Goal: Information Seeking & Learning: Learn about a topic

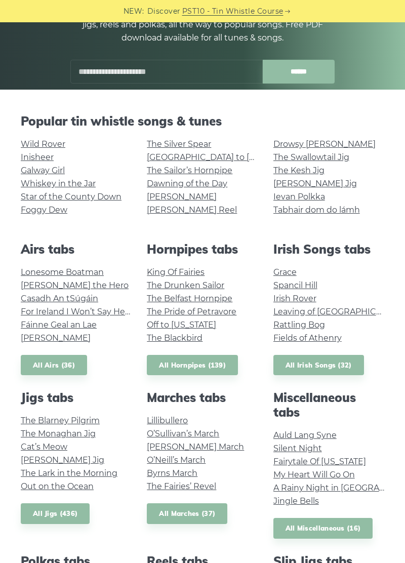
scroll to position [142, 0]
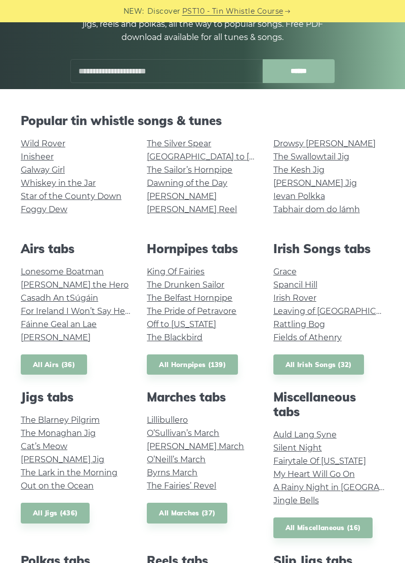
click at [296, 181] on link "[PERSON_NAME] Jig" at bounding box center [316, 183] width 84 height 10
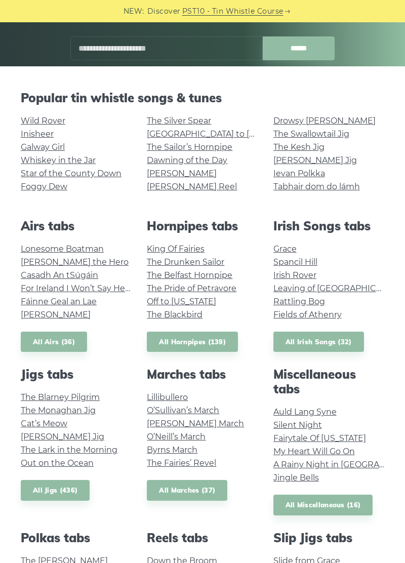
scroll to position [190, 0]
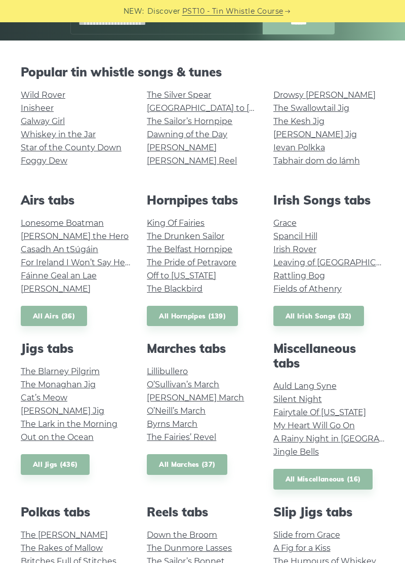
click at [285, 125] on link "The Kesh Jig" at bounding box center [299, 122] width 51 height 10
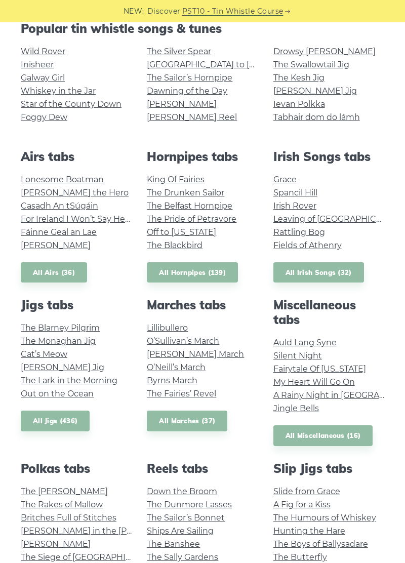
scroll to position [239, 0]
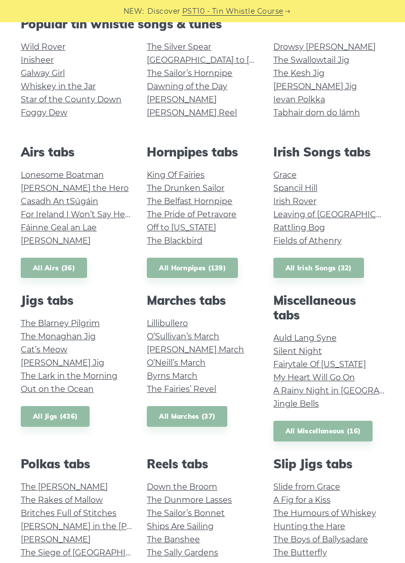
click at [165, 171] on link "King Of Fairies" at bounding box center [176, 175] width 58 height 10
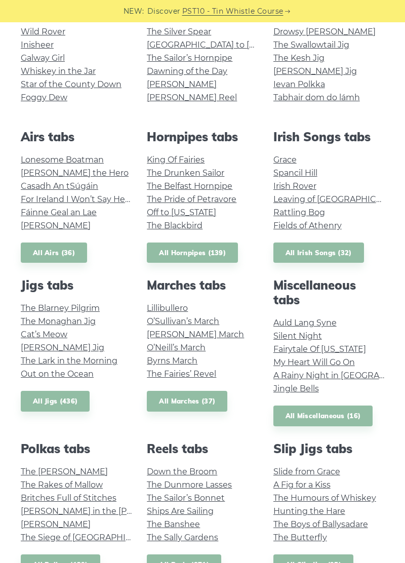
scroll to position [287, 0]
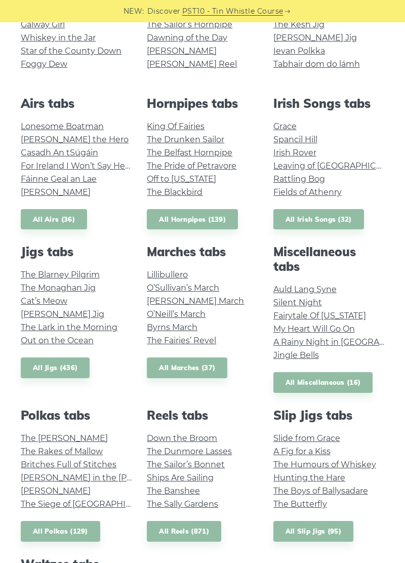
click at [161, 312] on link "O’Neill’s March" at bounding box center [176, 314] width 59 height 10
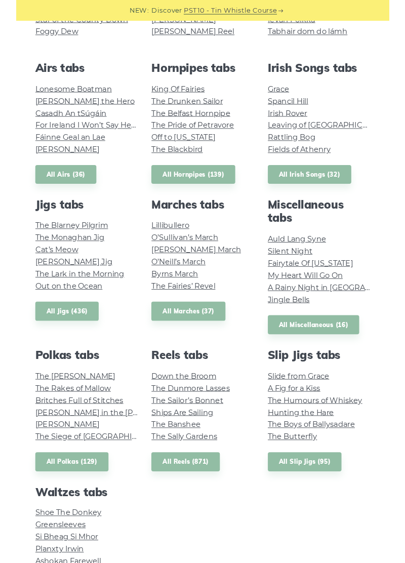
scroll to position [336, 0]
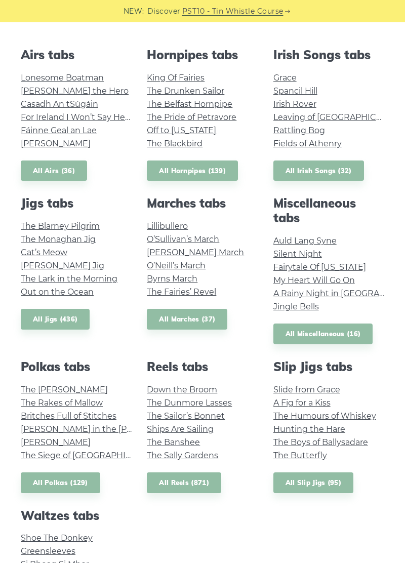
click at [46, 387] on link "The Kerry Polka" at bounding box center [64, 390] width 87 height 10
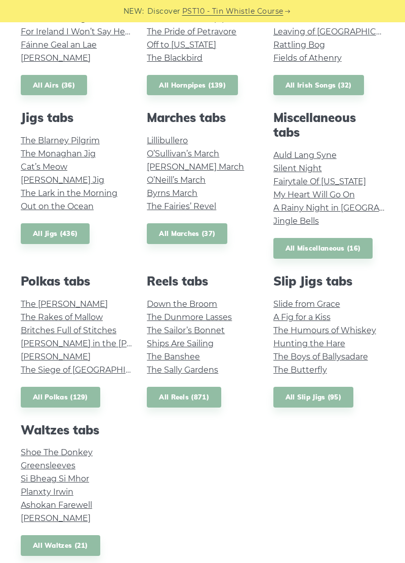
scroll to position [421, 0]
click at [34, 509] on link "Ashokan Farewell" at bounding box center [56, 506] width 71 height 10
click at [43, 488] on link "Planxty Irwin" at bounding box center [47, 493] width 53 height 10
click at [66, 448] on link "Shoe The Donkey" at bounding box center [57, 453] width 72 height 10
click at [69, 484] on link "Si­ Bheag Si­ Mhor" at bounding box center [55, 480] width 68 height 10
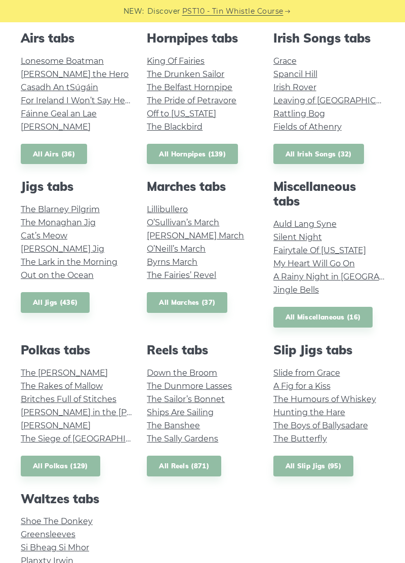
scroll to position [352, 0]
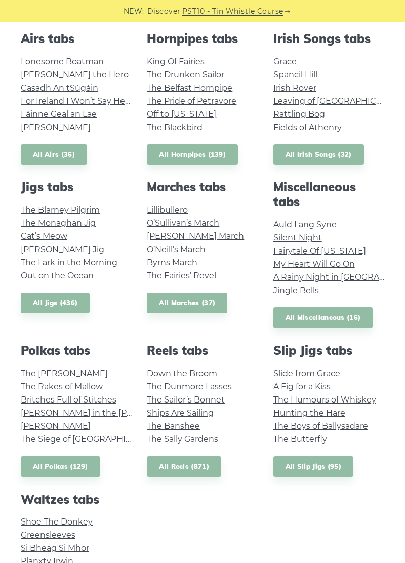
click at [163, 417] on link "Ships Are Sailing" at bounding box center [180, 413] width 67 height 10
click at [162, 274] on link "The Fairies’ Revel" at bounding box center [181, 276] width 69 height 10
click at [157, 206] on link "Lillibullero" at bounding box center [167, 210] width 41 height 10
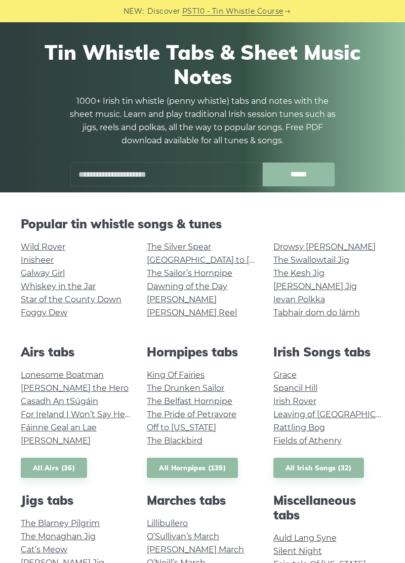
scroll to position [18, 0]
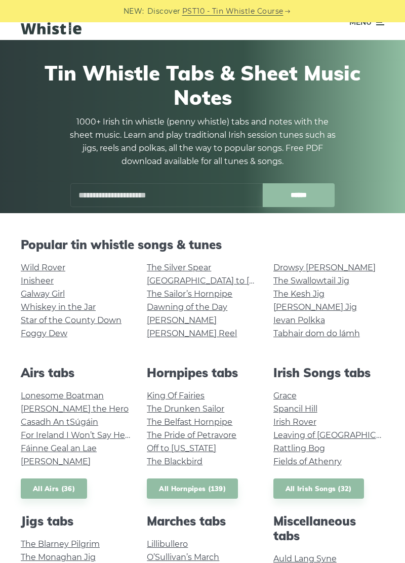
click at [33, 307] on link "Whiskey in the Jar" at bounding box center [58, 307] width 75 height 10
click at [281, 336] on link "Tabhair dom do lámh" at bounding box center [317, 334] width 87 height 10
click at [32, 267] on link "Wild Rover" at bounding box center [43, 268] width 45 height 10
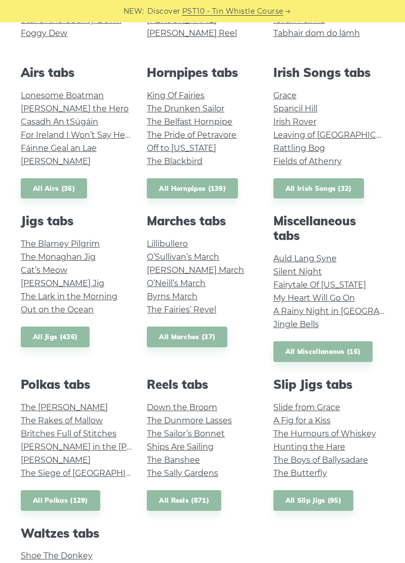
scroll to position [318, 0]
click at [288, 448] on link "Hunting the Hare" at bounding box center [310, 447] width 72 height 10
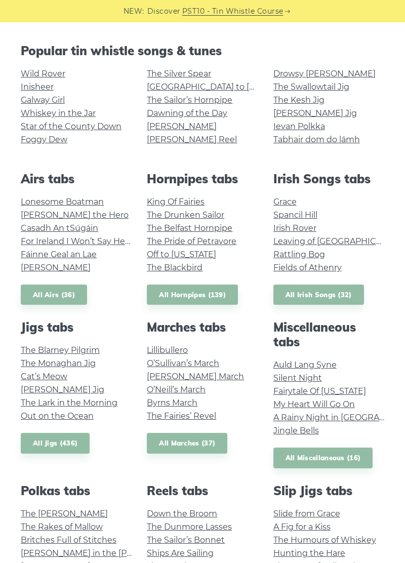
scroll to position [211, 0]
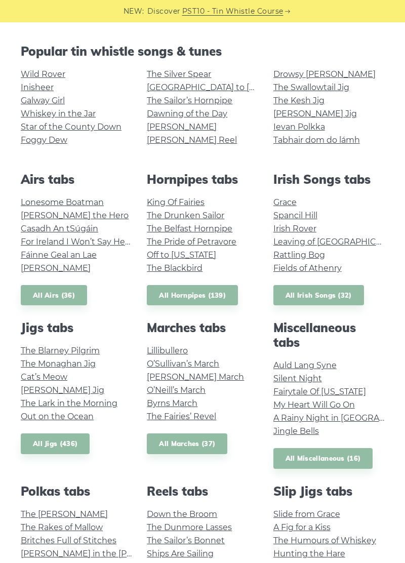
click at [293, 300] on link "All Irish Songs (32)" at bounding box center [319, 295] width 91 height 21
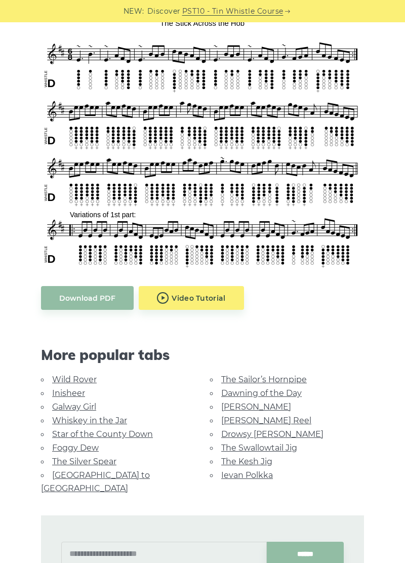
scroll to position [300, 0]
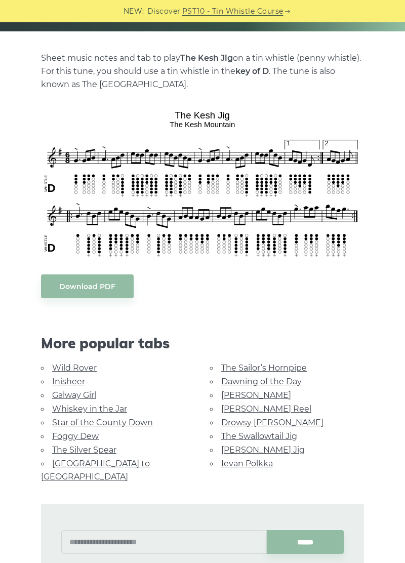
scroll to position [201, 0]
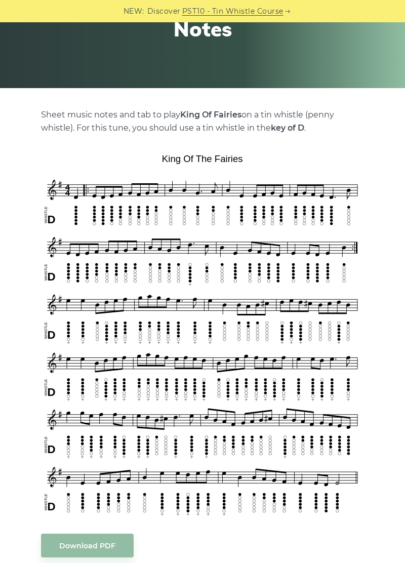
scroll to position [144, 0]
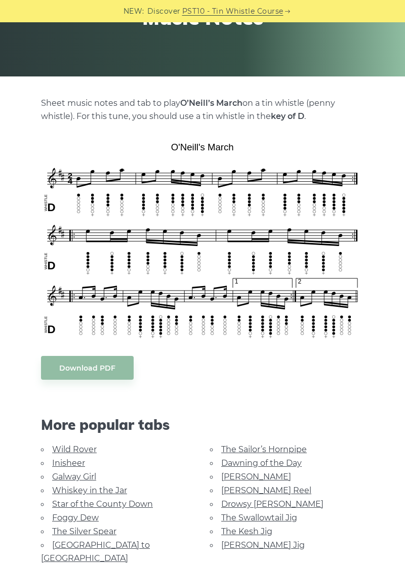
scroll to position [158, 0]
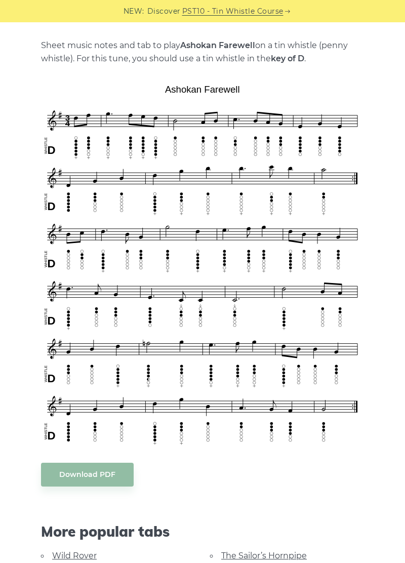
scroll to position [213, 0]
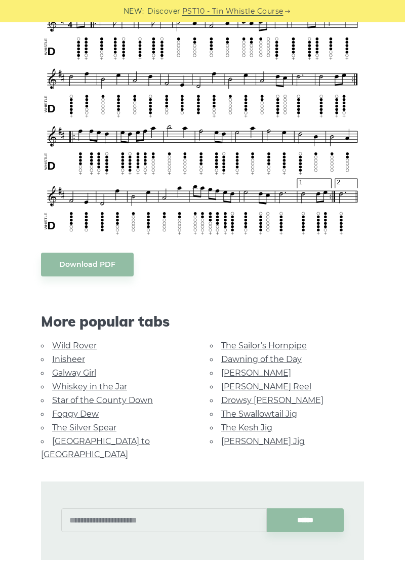
scroll to position [337, 0]
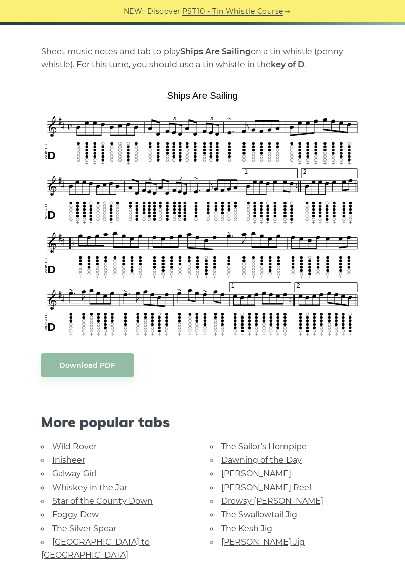
scroll to position [207, 0]
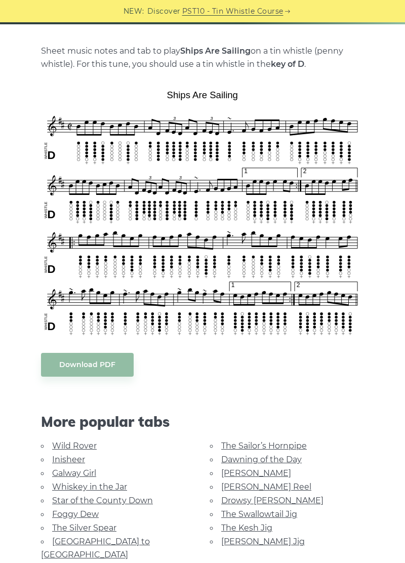
click at [286, 524] on li "The Kesh Jig" at bounding box center [287, 528] width 154 height 14
click at [280, 516] on link "The Swallowtail Jig" at bounding box center [259, 515] width 76 height 10
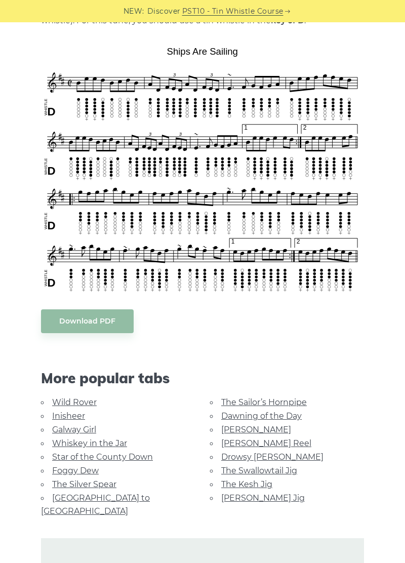
scroll to position [255, 0]
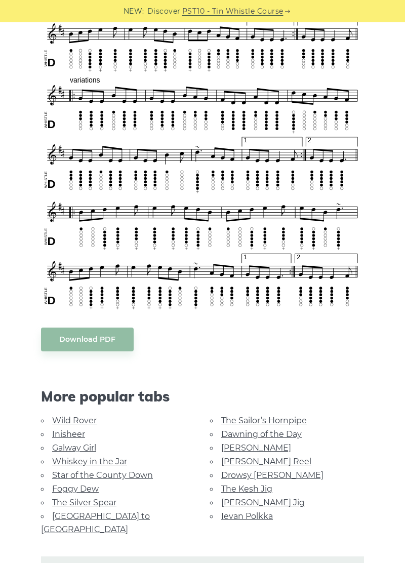
scroll to position [491, 0]
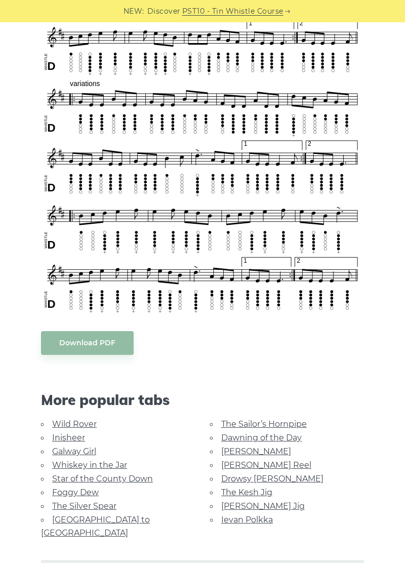
click at [254, 524] on link "Ievan Polkka" at bounding box center [247, 520] width 52 height 10
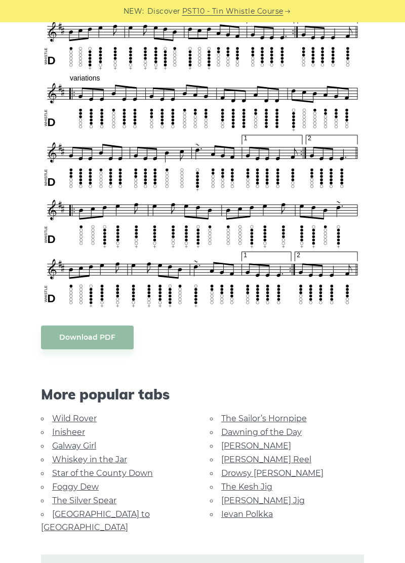
scroll to position [498, 0]
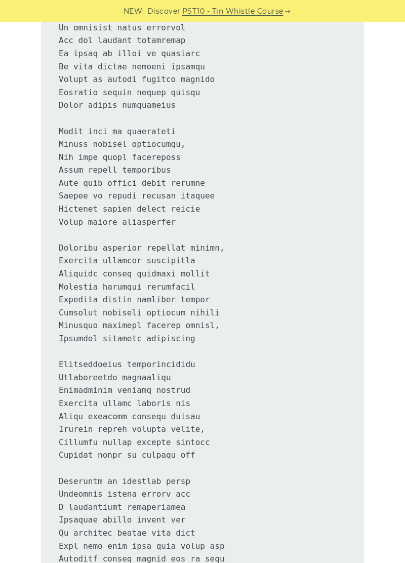
scroll to position [678, 0]
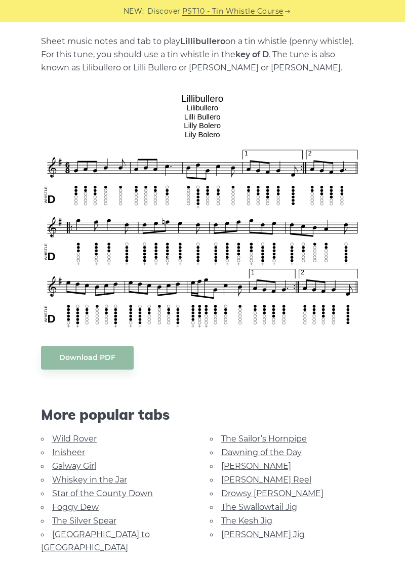
scroll to position [225, 0]
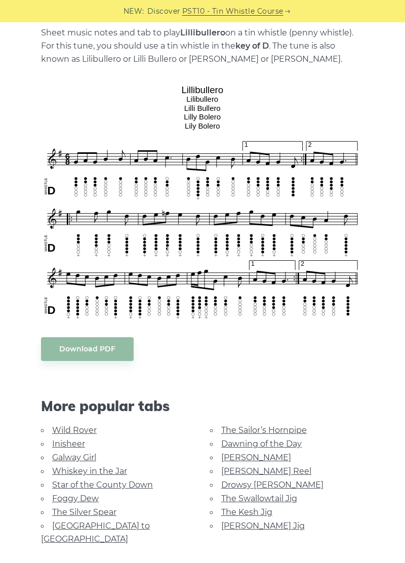
click at [64, 456] on link "Galway Girl" at bounding box center [74, 458] width 44 height 10
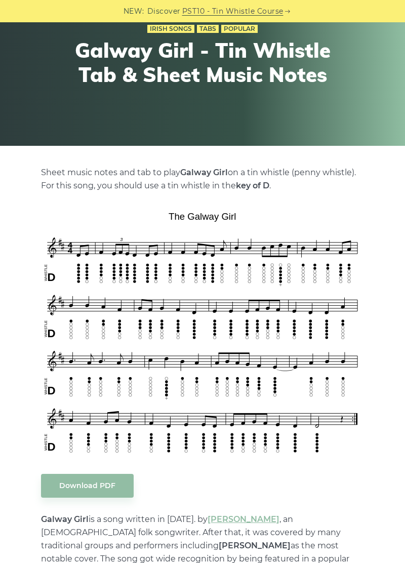
scroll to position [84, 0]
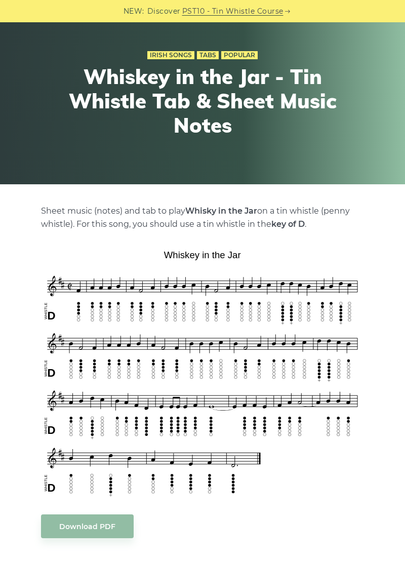
scroll to position [52, 0]
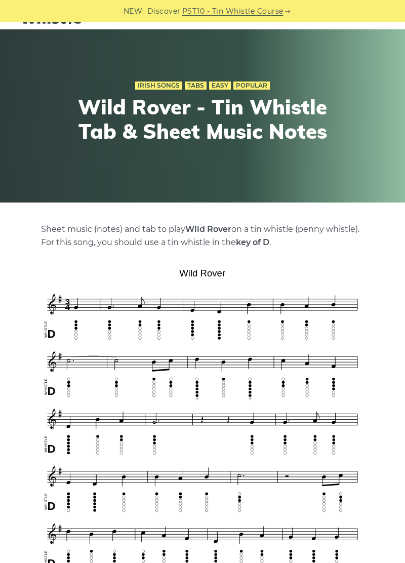
scroll to position [28, 0]
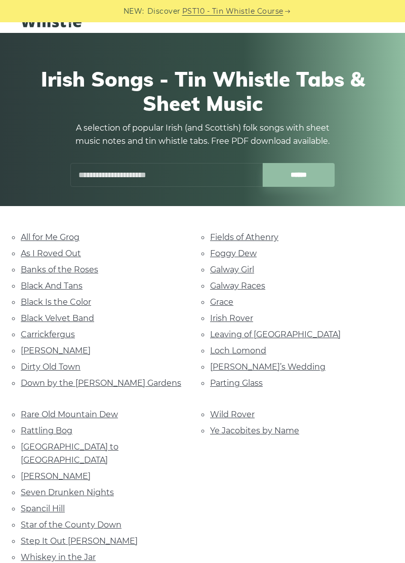
scroll to position [25, 0]
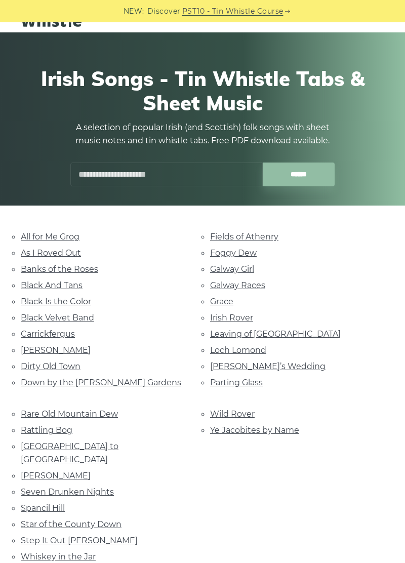
click at [42, 536] on link "Step It Out [PERSON_NAME]" at bounding box center [79, 541] width 117 height 10
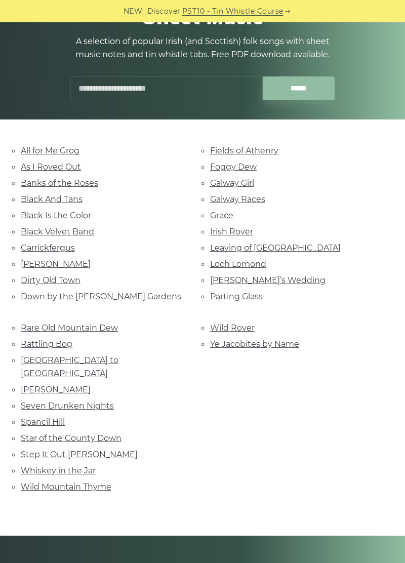
scroll to position [114, 0]
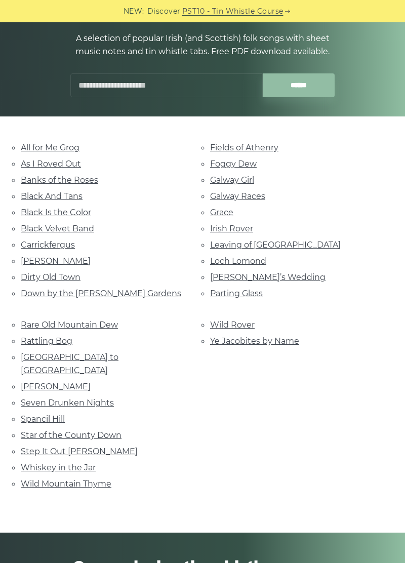
click at [32, 275] on link "Dirty Old Town" at bounding box center [51, 278] width 60 height 10
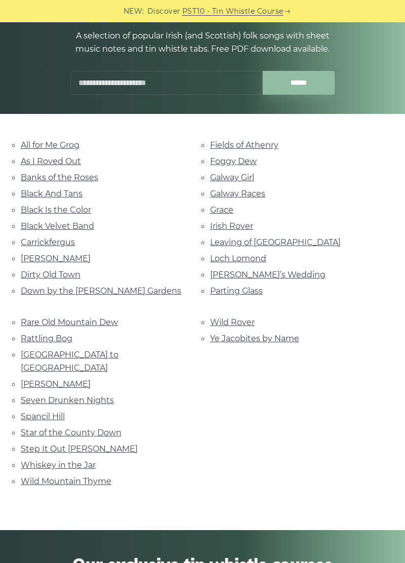
scroll to position [0, 0]
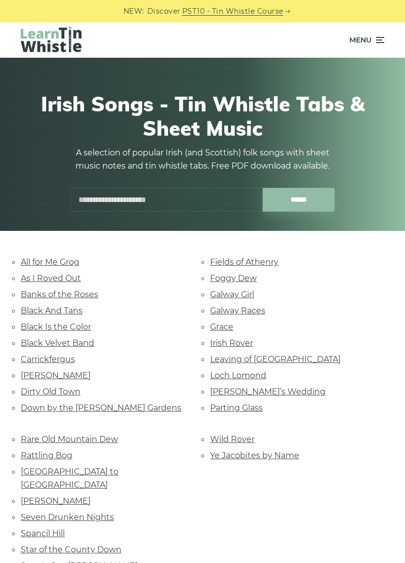
click at [223, 391] on link "Marie’s Wedding" at bounding box center [267, 392] width 115 height 10
click at [49, 362] on link "Carrickfergus" at bounding box center [48, 360] width 54 height 10
click at [227, 257] on link "Fields of Athenry" at bounding box center [244, 262] width 68 height 10
click at [239, 290] on link "Galway Girl" at bounding box center [232, 295] width 44 height 10
click at [236, 281] on link "Foggy Dew" at bounding box center [233, 279] width 47 height 10
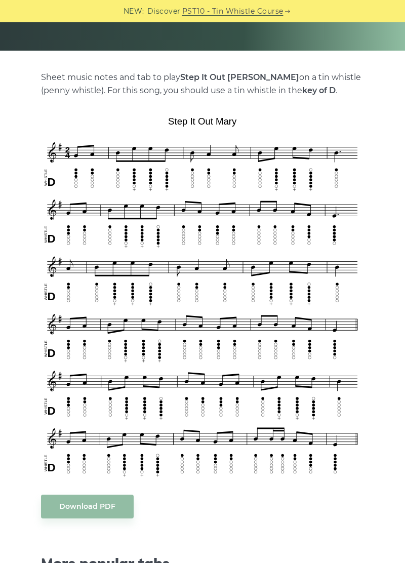
scroll to position [185, 0]
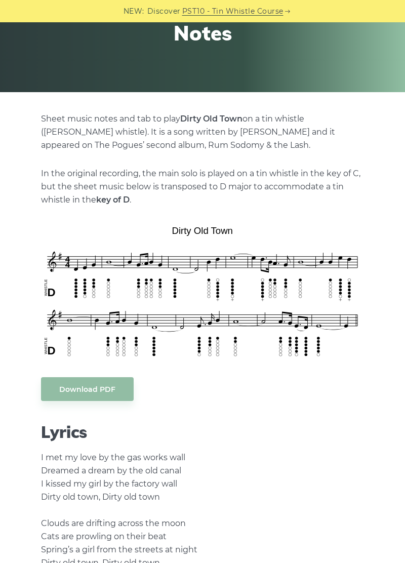
scroll to position [139, 0]
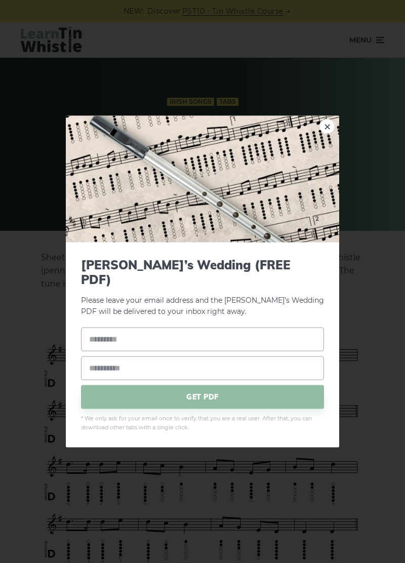
click at [330, 134] on link "×" at bounding box center [327, 126] width 15 height 15
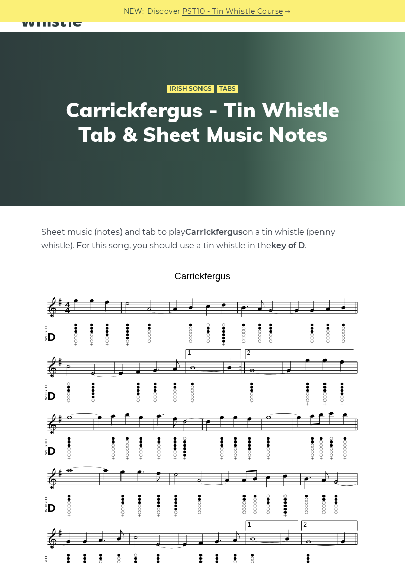
scroll to position [26, 0]
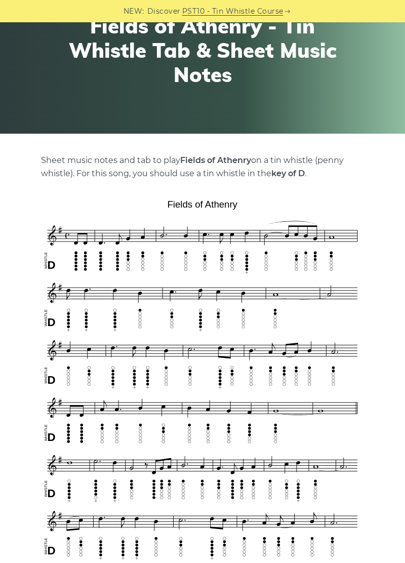
scroll to position [98, 0]
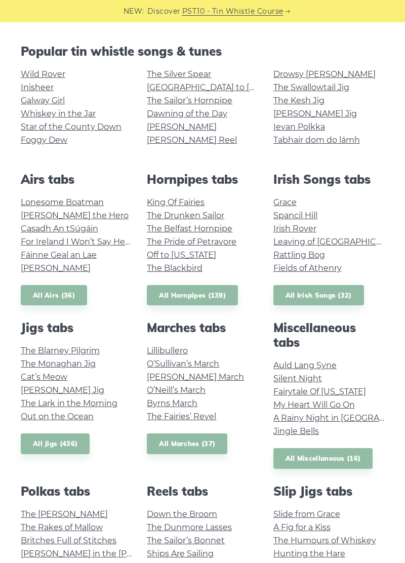
scroll to position [213, 0]
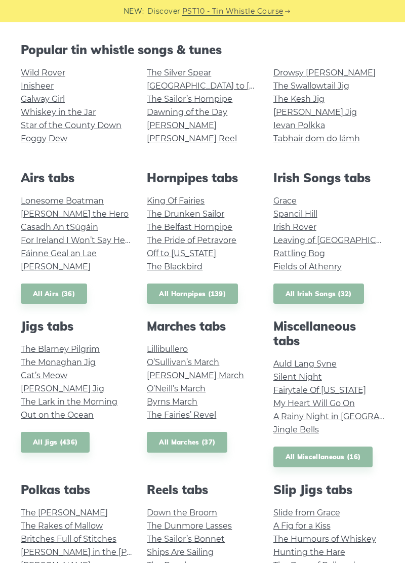
click at [189, 294] on link "All Hornpipes (139)" at bounding box center [192, 294] width 91 height 21
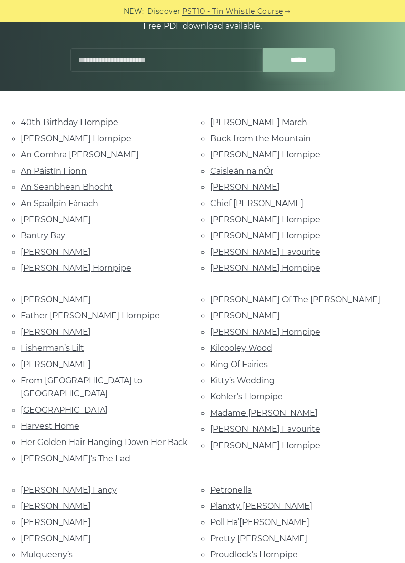
scroll to position [140, 0]
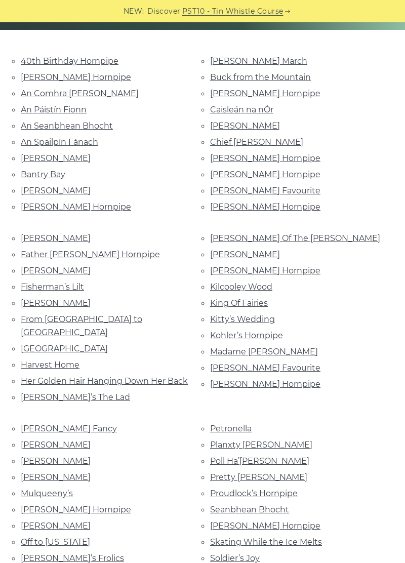
click at [79, 505] on link "[PERSON_NAME] Hornpipe" at bounding box center [76, 510] width 110 height 10
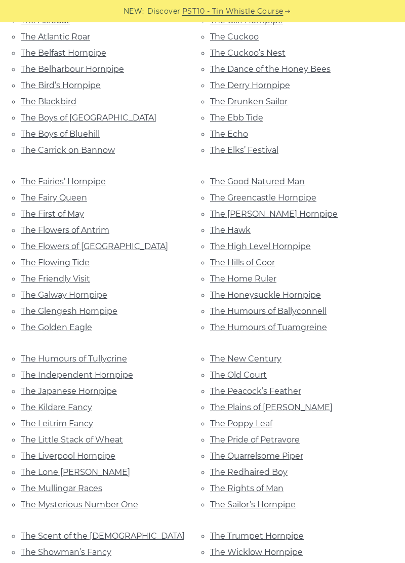
scroll to position [819, 0]
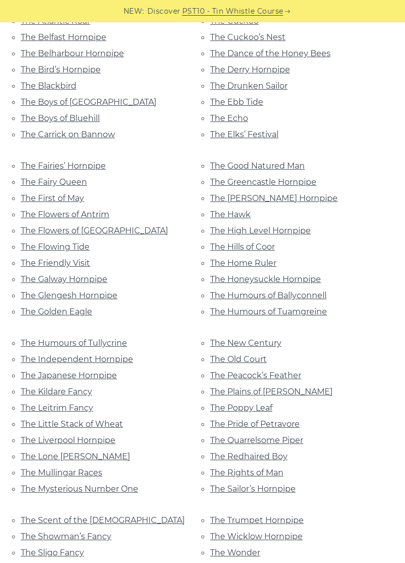
click at [46, 403] on link "The Leitrim Fancy" at bounding box center [57, 408] width 72 height 10
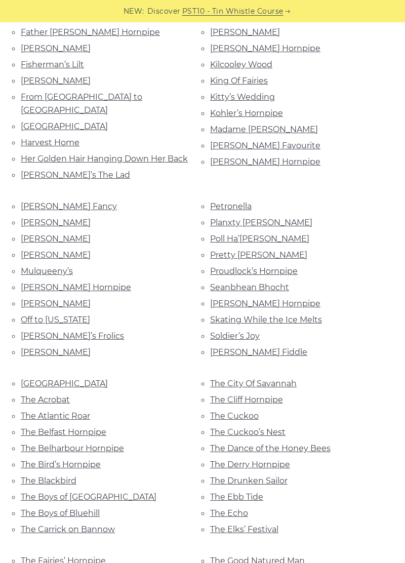
scroll to position [423, 0]
click at [223, 202] on link "Petronella" at bounding box center [231, 207] width 42 height 10
click at [217, 218] on link "Planxty Joe Burke" at bounding box center [261, 223] width 102 height 10
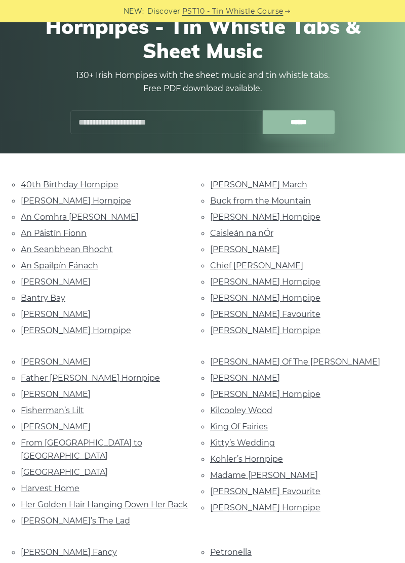
scroll to position [79, 0]
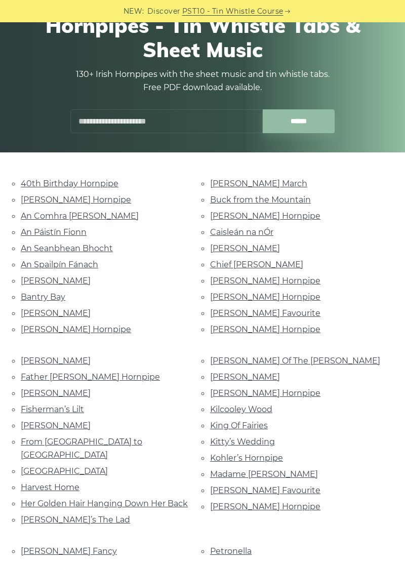
click at [73, 263] on link "An Spailpín Fánach" at bounding box center [60, 265] width 78 height 10
click at [232, 266] on link "Chief O’Neill’s" at bounding box center [256, 265] width 93 height 10
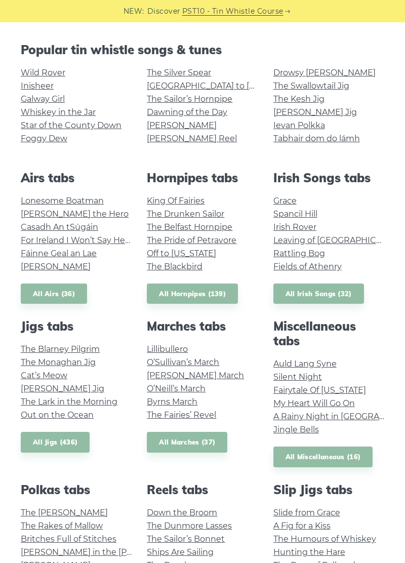
click at [47, 448] on link "All Jigs (436)" at bounding box center [55, 442] width 69 height 21
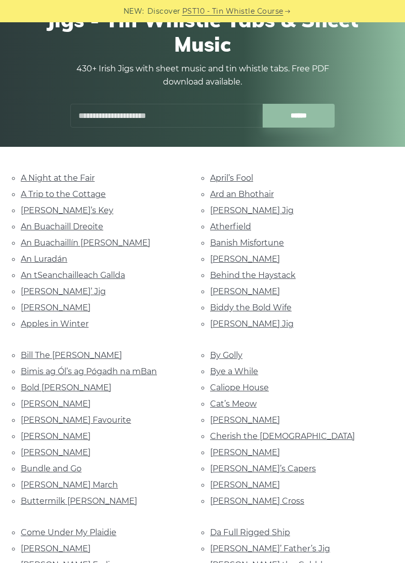
click at [221, 244] on link "Banish Misfortune" at bounding box center [247, 243] width 74 height 10
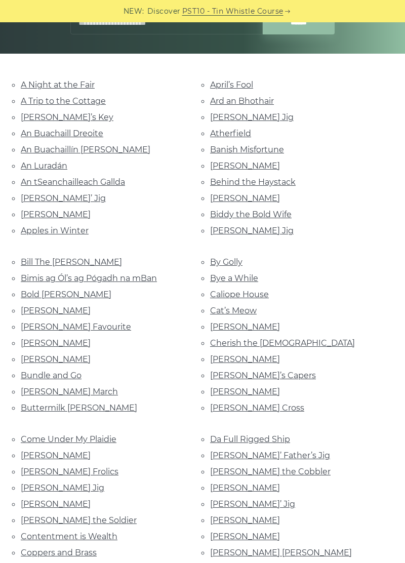
scroll to position [181, 0]
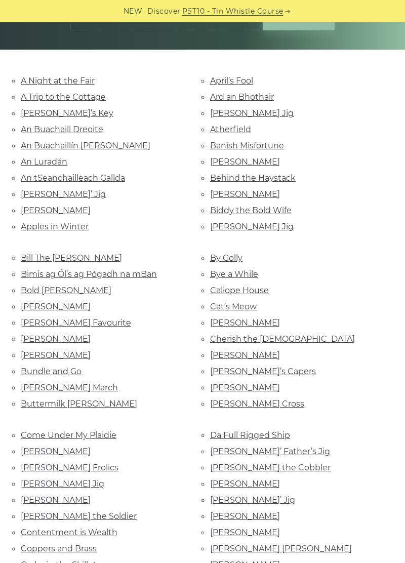
click at [41, 448] on link "[PERSON_NAME]" at bounding box center [56, 452] width 70 height 10
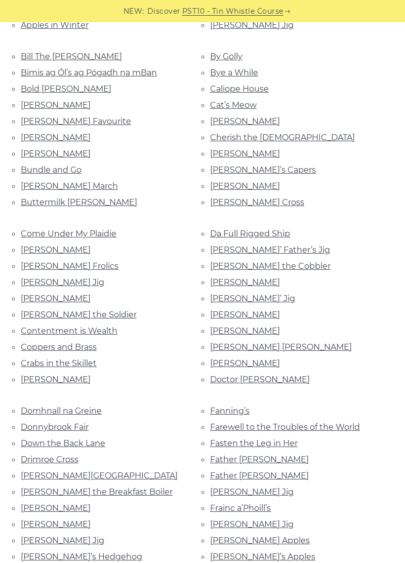
scroll to position [384, 0]
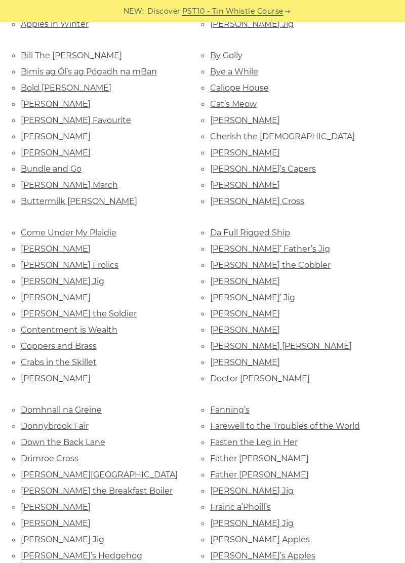
click at [238, 374] on link "Doctor O’Neill" at bounding box center [260, 379] width 100 height 10
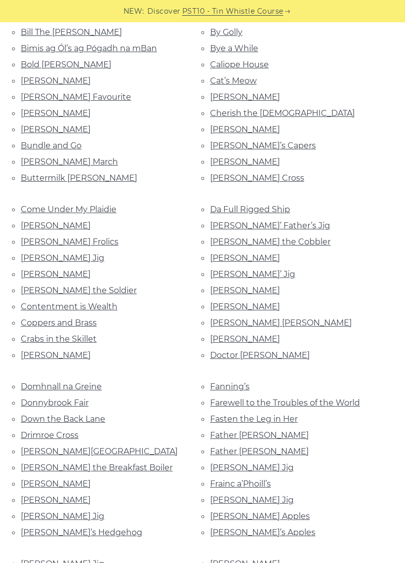
scroll to position [429, 0]
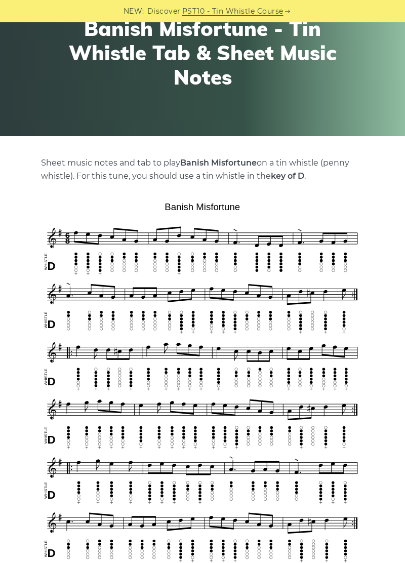
scroll to position [108, 0]
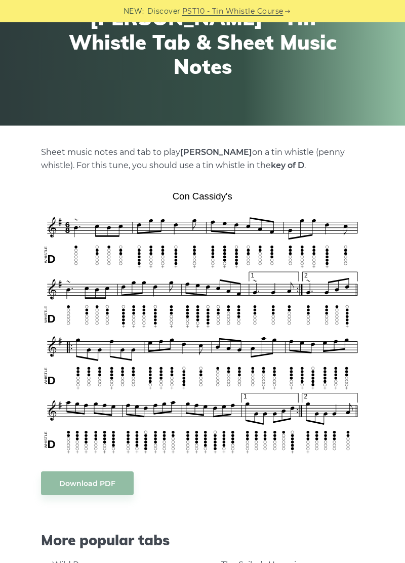
scroll to position [106, 0]
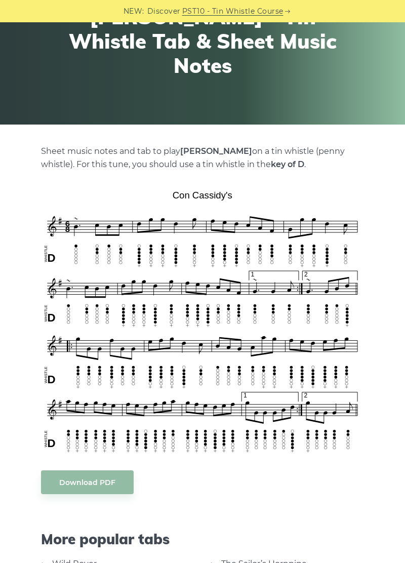
click at [378, 558] on div "Sheet music notes and tab to play [PERSON_NAME] on a tin whistle ([PERSON_NAME]…" at bounding box center [202, 572] width 379 height 854
